Goal: Transaction & Acquisition: Purchase product/service

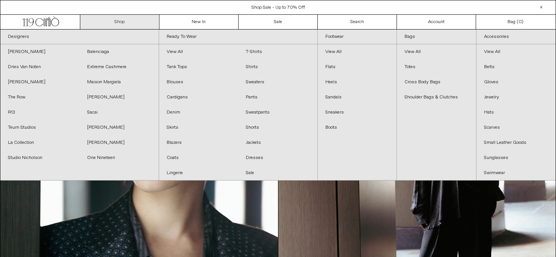
click at [114, 20] on div "Close dialog JOIN OUR MAILING LIST Subscribe to receive 10% off your first purc…" at bounding box center [278, 128] width 556 height 257
click at [110, 20] on link "Shop" at bounding box center [119, 22] width 79 height 14
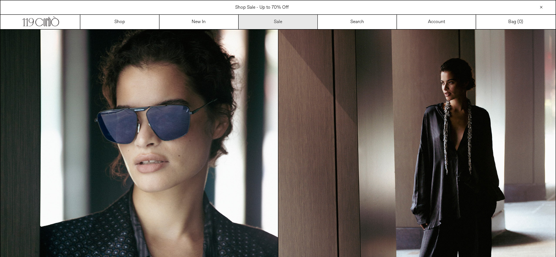
click at [280, 22] on link "Sale" at bounding box center [278, 22] width 79 height 14
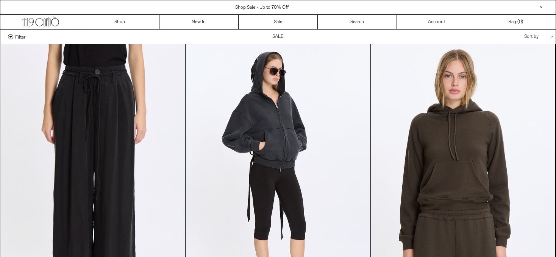
click at [263, 7] on span "Shop Sale - Up to 70% Off" at bounding box center [261, 8] width 53 height 6
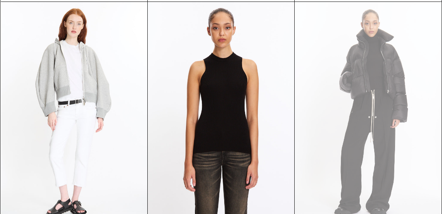
scroll to position [12612, 0]
